Goal: Task Accomplishment & Management: Use online tool/utility

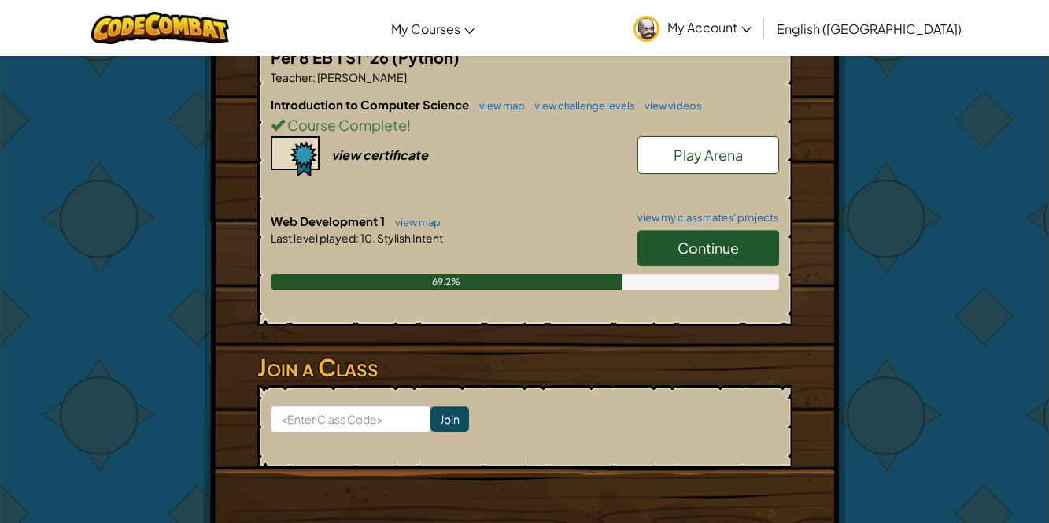
scroll to position [328, 0]
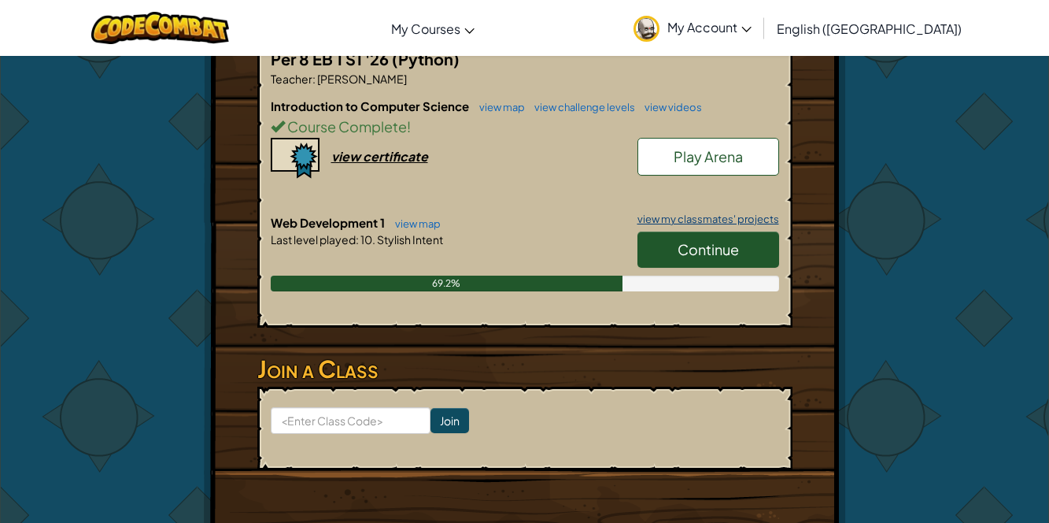
click at [698, 221] on link "view my classmates' projects" at bounding box center [705, 219] width 150 height 10
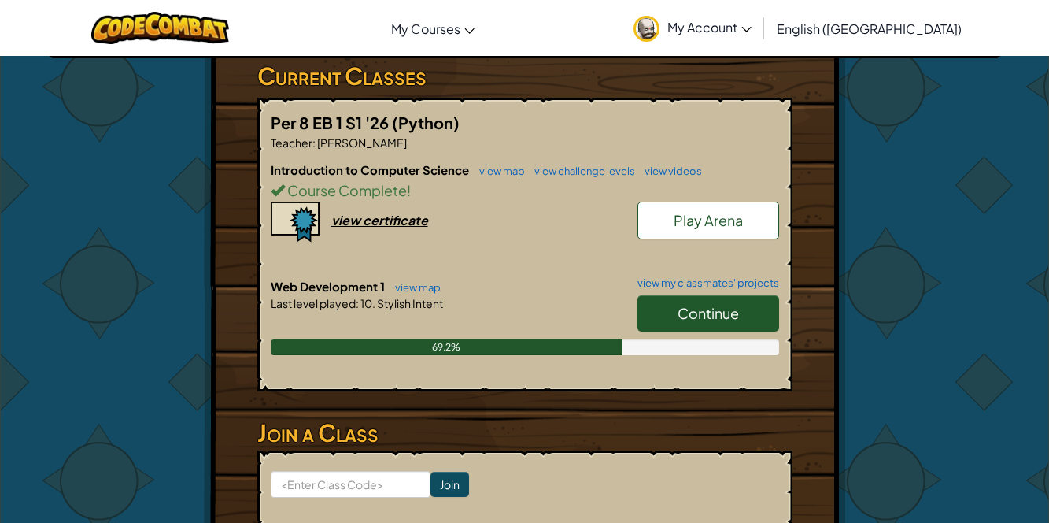
scroll to position [265, 0]
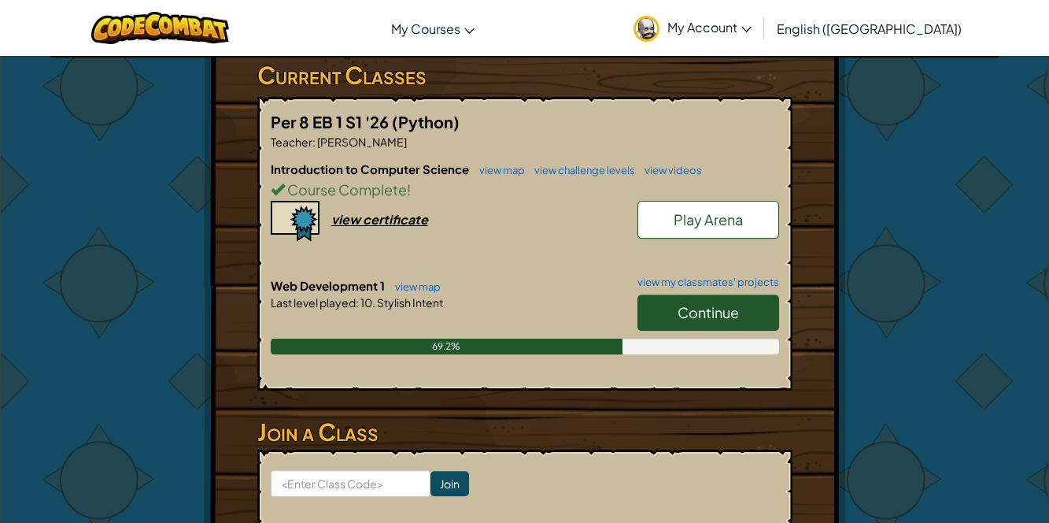
click at [686, 316] on span "Continue" at bounding box center [708, 312] width 61 height 18
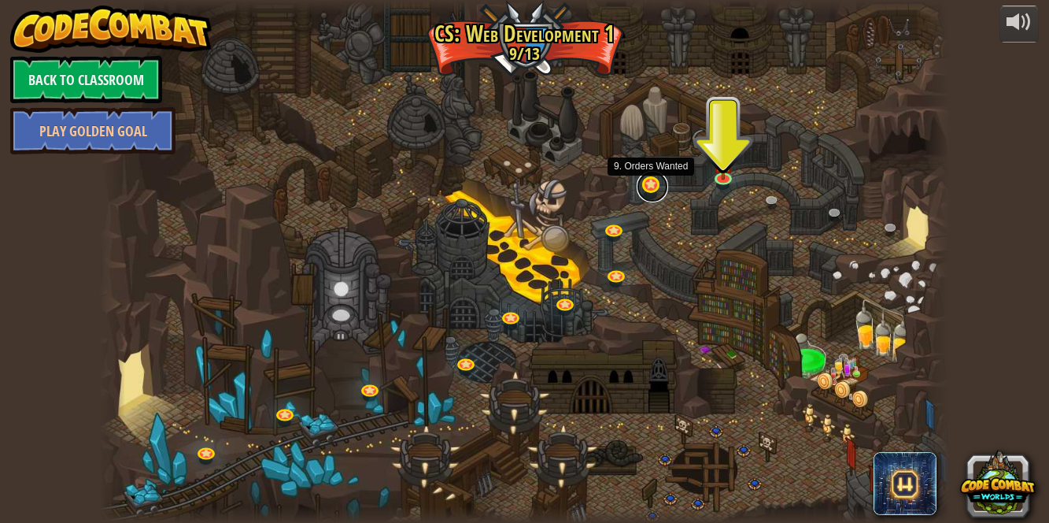
click at [649, 179] on link at bounding box center [652, 186] width 31 height 31
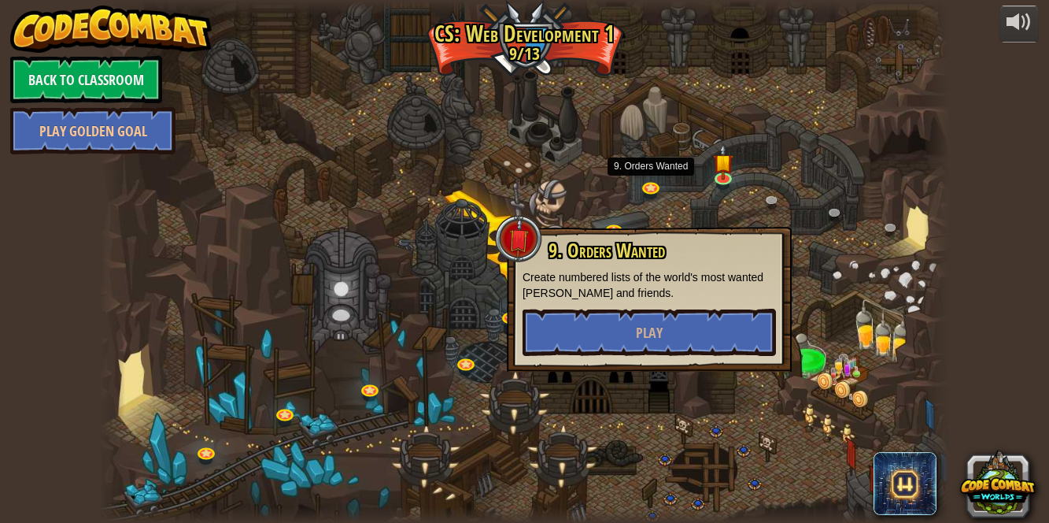
click at [668, 208] on div at bounding box center [524, 261] width 851 height 523
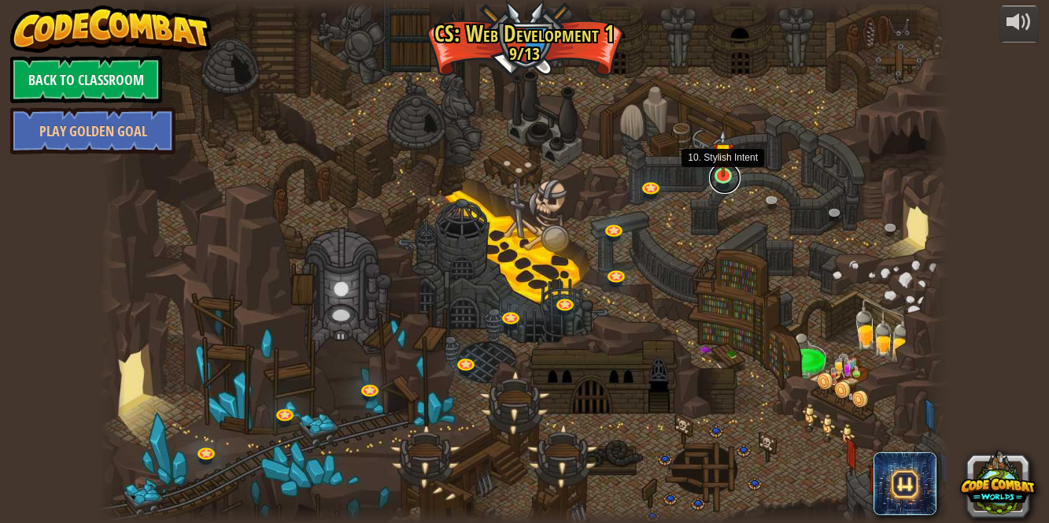
click at [716, 179] on link at bounding box center [724, 177] width 31 height 31
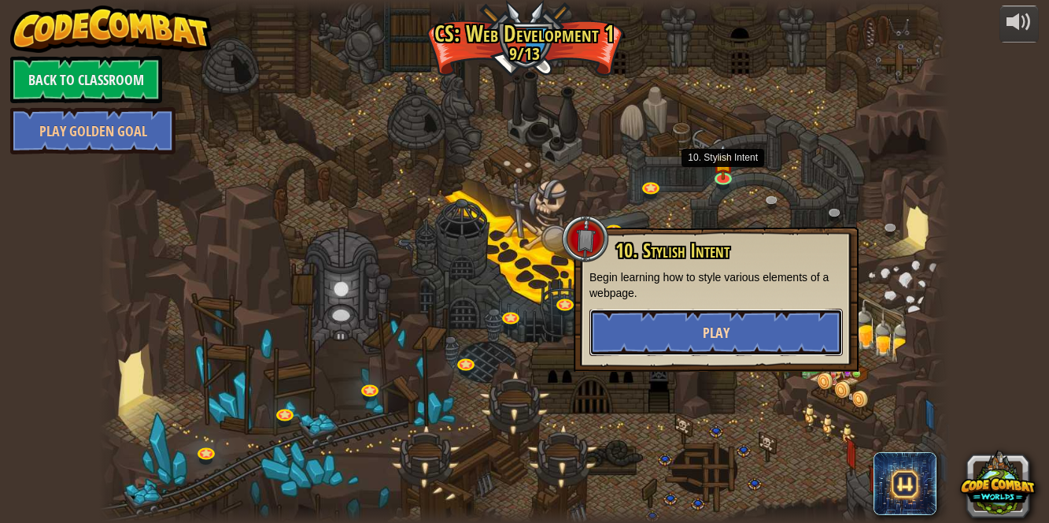
click at [662, 341] on button "Play" at bounding box center [715, 332] width 253 height 47
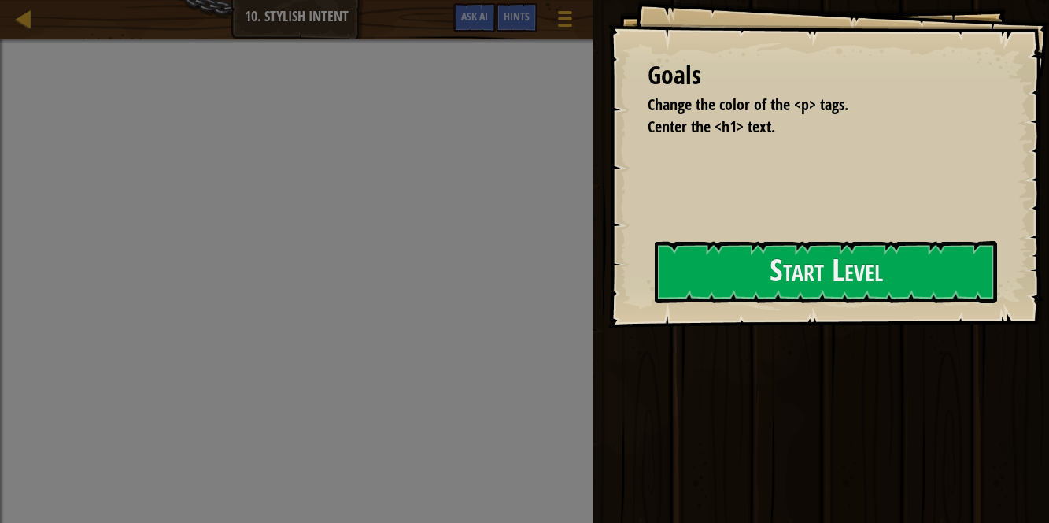
drag, startPoint x: 662, startPoint y: 341, endPoint x: 752, endPoint y: 334, distance: 90.7
click at [752, 327] on div "Goals Change the color of the <p> tags. Center the <h1> text. Start Level Error…" at bounding box center [828, 163] width 441 height 327
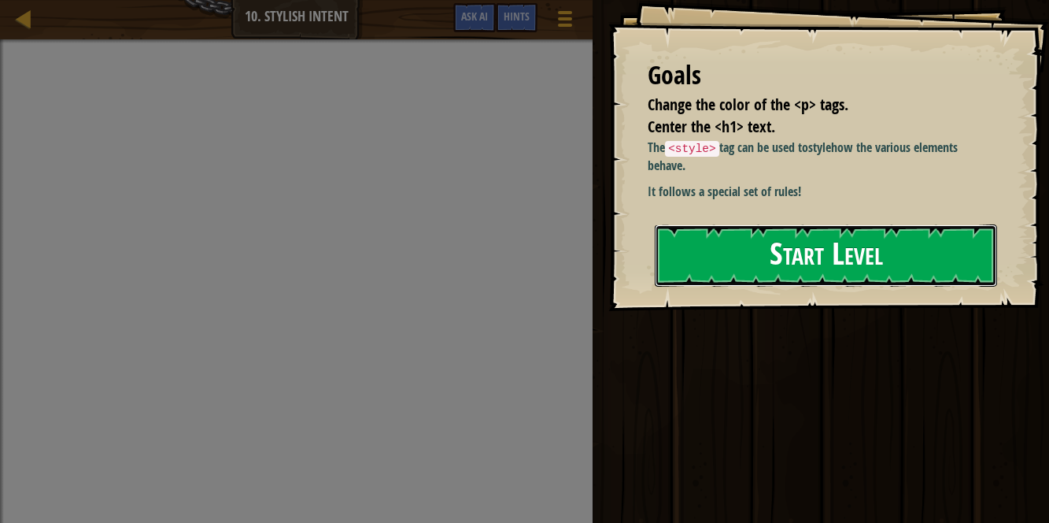
click at [755, 286] on button "Start Level" at bounding box center [826, 255] width 342 height 62
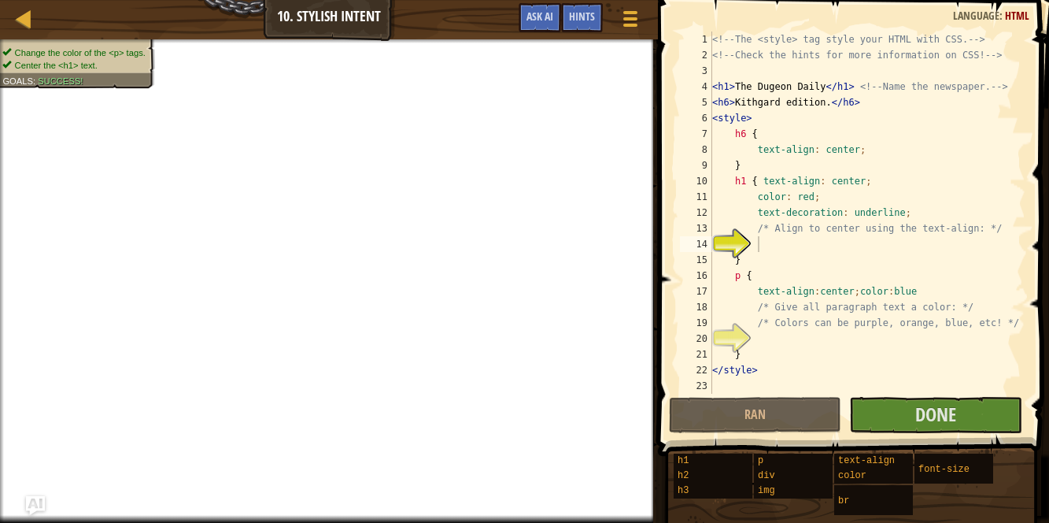
click at [893, 381] on div "<!-- The <style> tag style your HTML with CSS. --> <!-- Check the hints for mor…" at bounding box center [867, 228] width 316 height 394
